Goal: Task Accomplishment & Management: Manage account settings

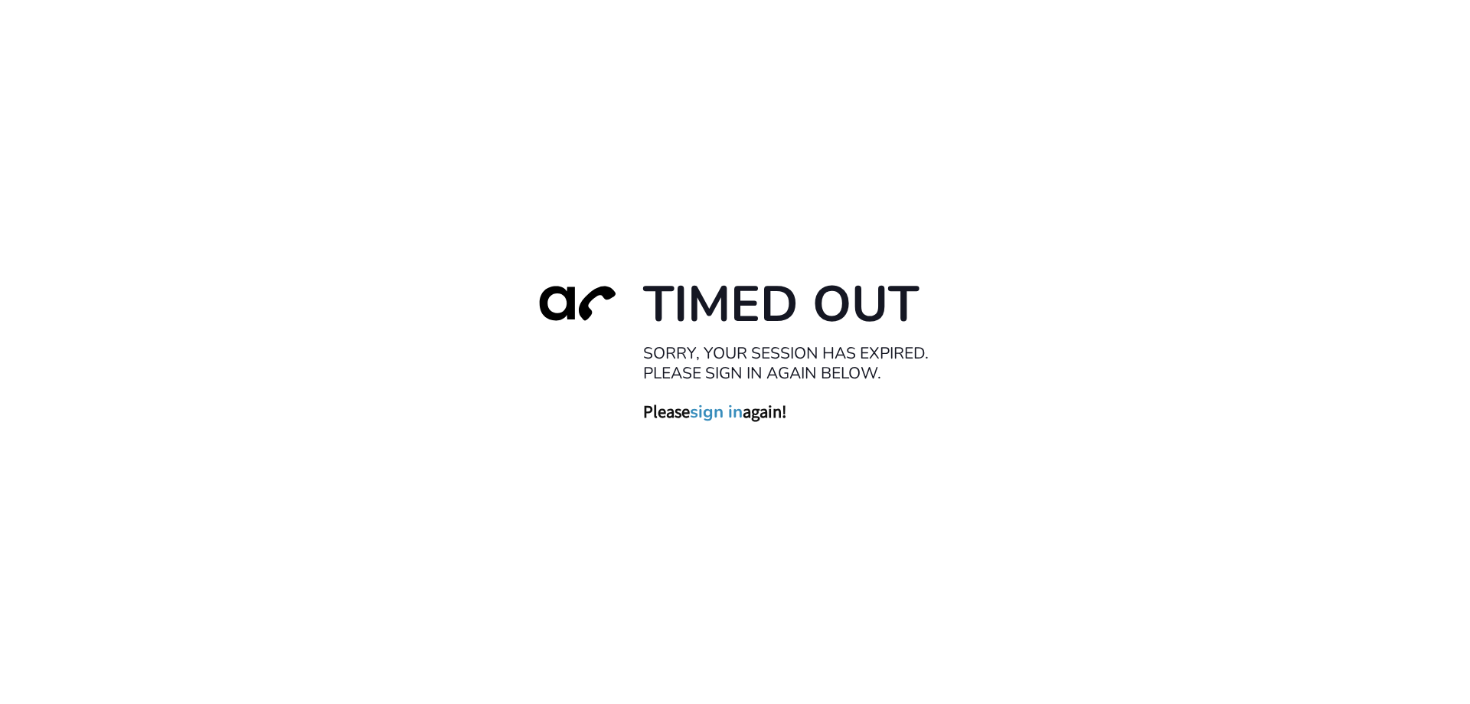
click at [725, 411] on link "sign in" at bounding box center [716, 410] width 53 height 21
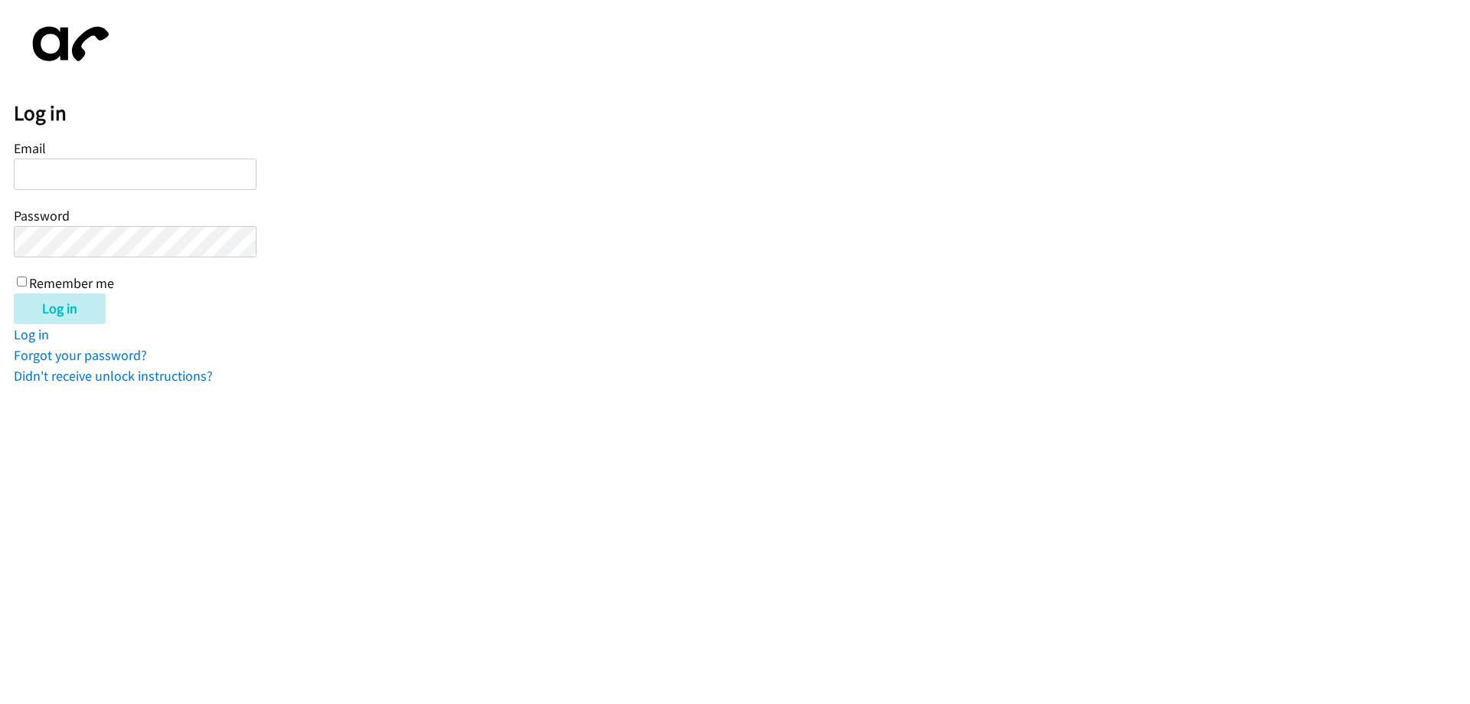
click at [87, 188] on input "Email" at bounding box center [135, 173] width 243 height 31
type input "[PERSON_NAME][EMAIL_ADDRESS][DOMAIN_NAME]"
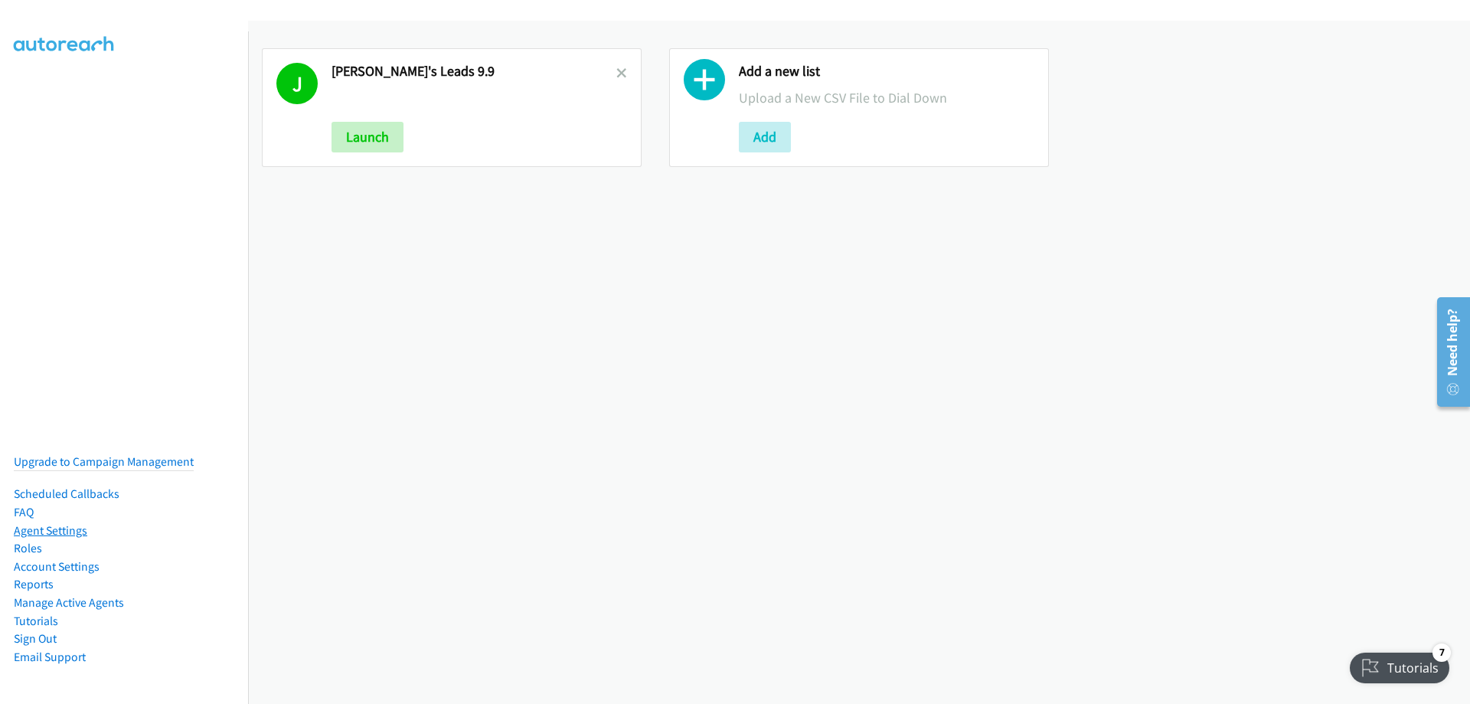
click at [59, 523] on link "Agent Settings" at bounding box center [51, 530] width 74 height 15
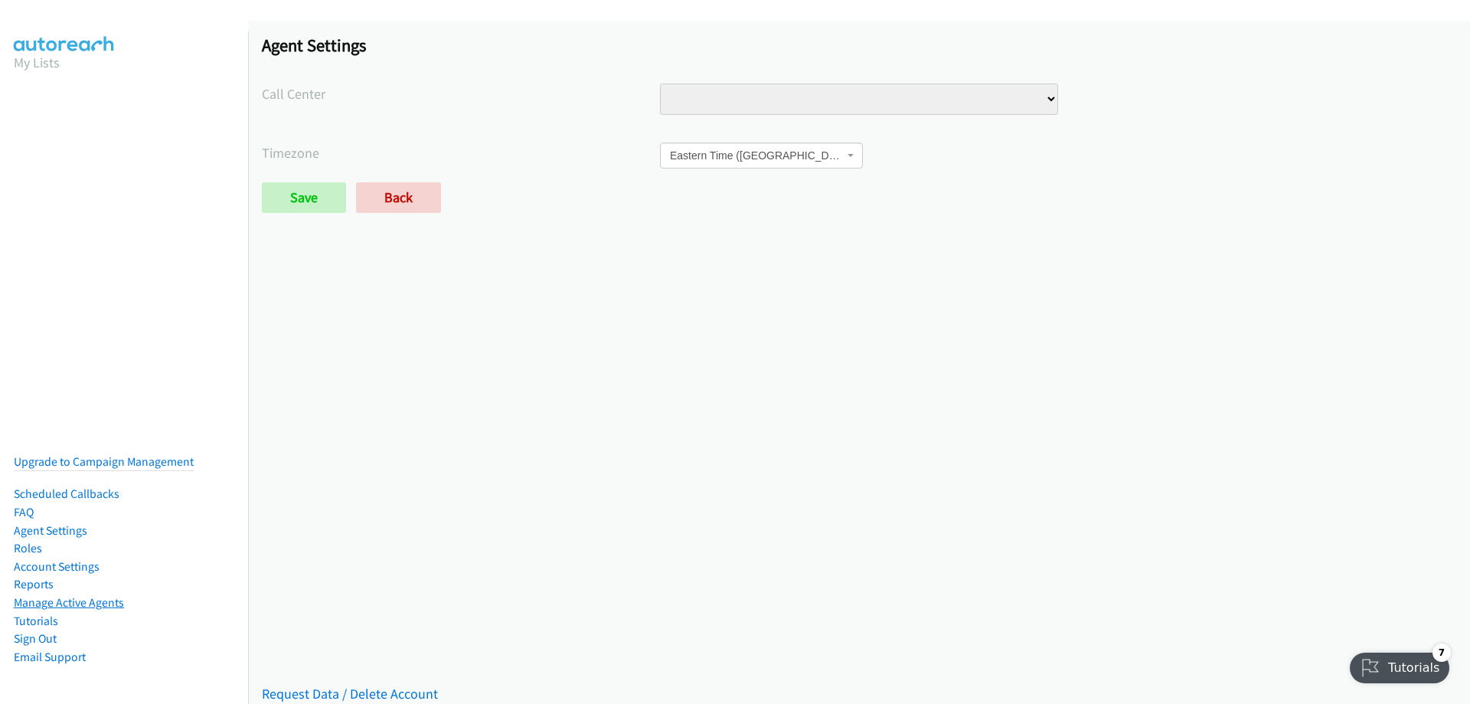
click at [74, 595] on link "Manage Active Agents" at bounding box center [69, 602] width 110 height 15
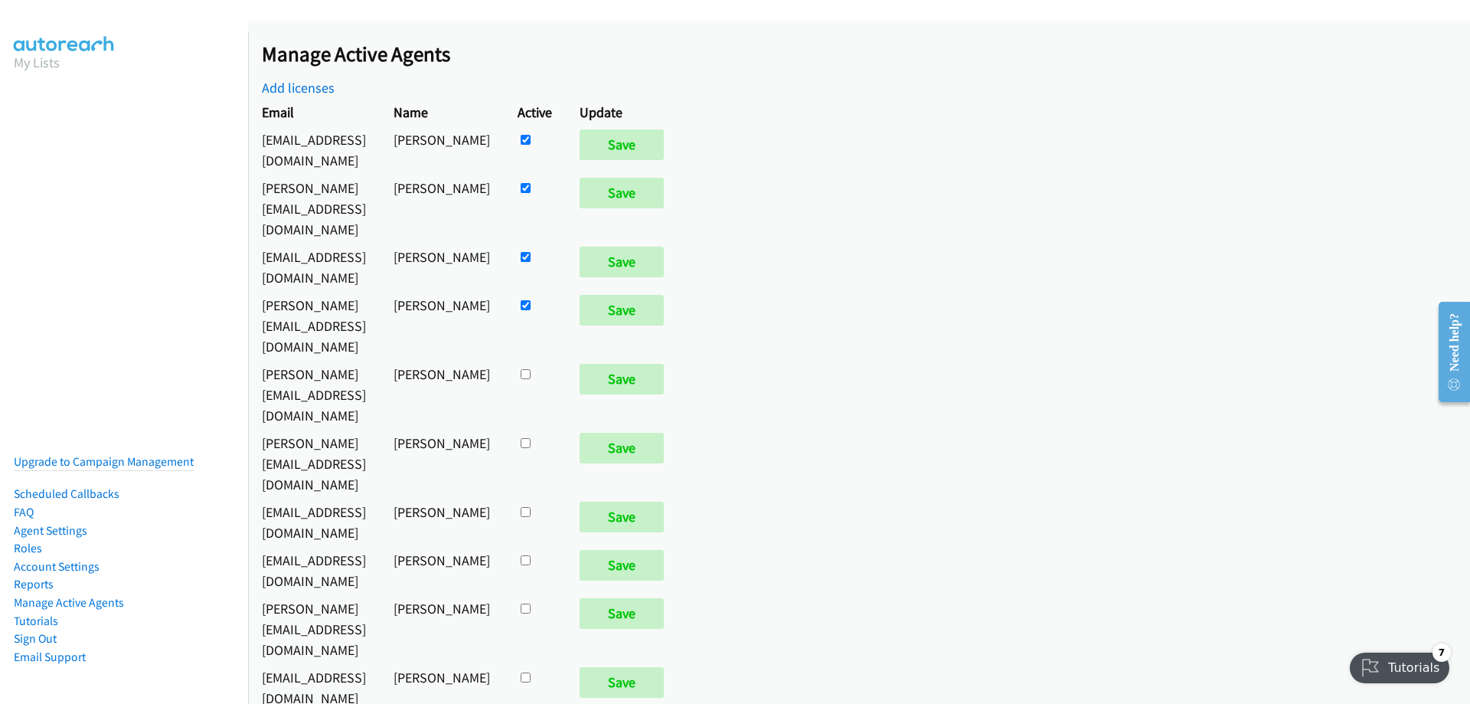
click at [531, 369] on input "checkbox" at bounding box center [526, 374] width 10 height 10
checkbox input "true"
click at [664, 364] on input "Save" at bounding box center [622, 379] width 84 height 31
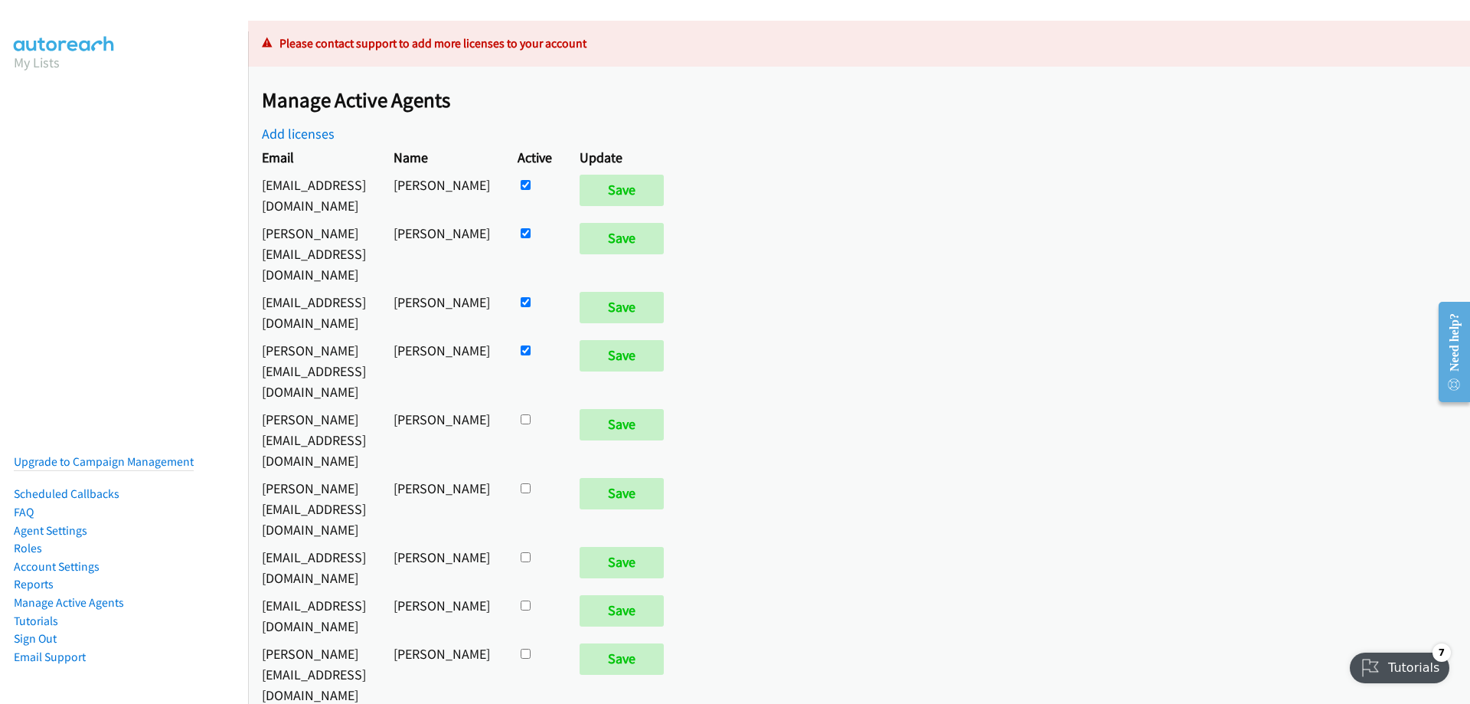
click at [531, 414] on input "checkbox" at bounding box center [526, 419] width 10 height 10
checkbox input "true"
click at [645, 409] on input "Save" at bounding box center [622, 424] width 84 height 31
